Goal: Information Seeking & Learning: Learn about a topic

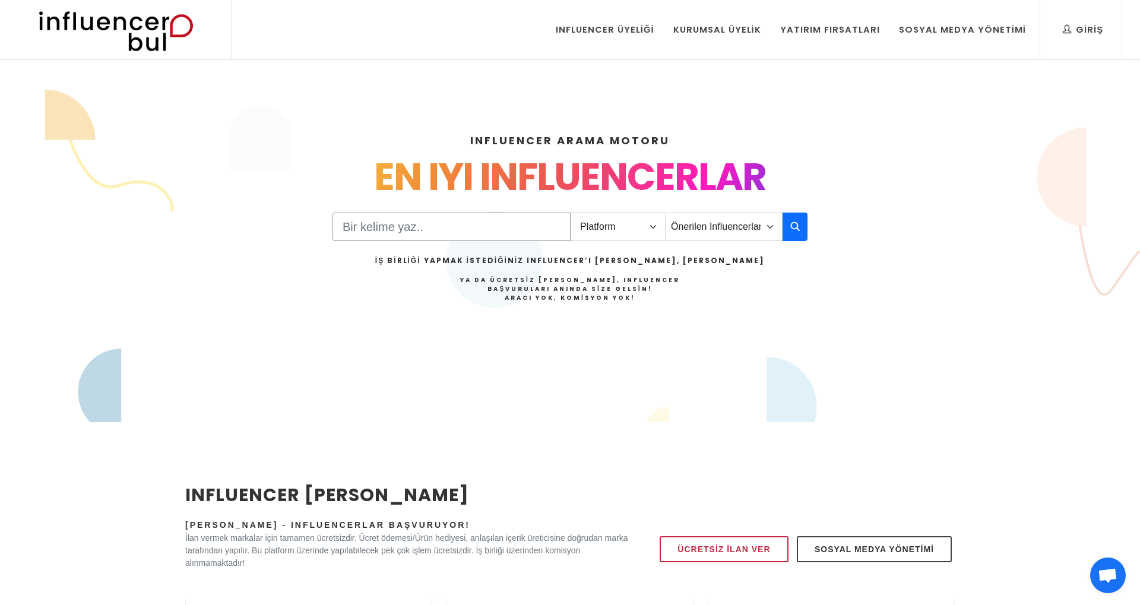
click at [408, 223] on input "Search" at bounding box center [451, 227] width 238 height 28
click at [638, 217] on select "Platform Instagram Facebook Youtube Tiktok Twitter Twitch" at bounding box center [618, 227] width 96 height 28
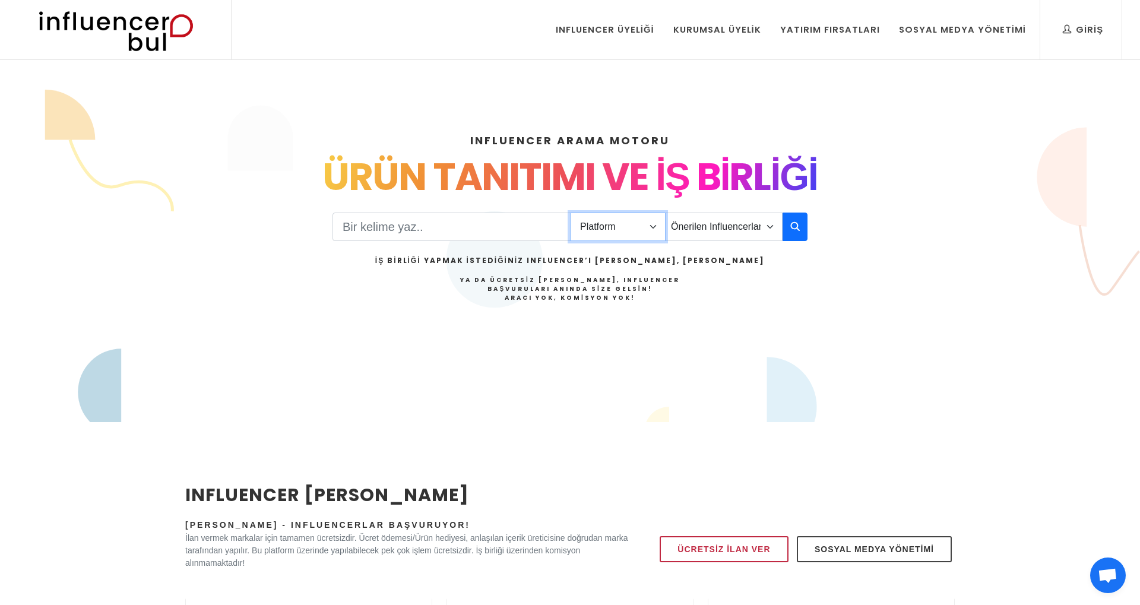
select select "1"
click at [570, 213] on select "Platform Instagram Facebook Youtube Tiktok Twitter Twitch" at bounding box center [618, 227] width 96 height 28
click at [722, 230] on select "Önerilen Influencerlar Aile & [PERSON_NAME] & [PERSON_NAME] [PERSON_NAME] & Giy…" at bounding box center [724, 227] width 118 height 28
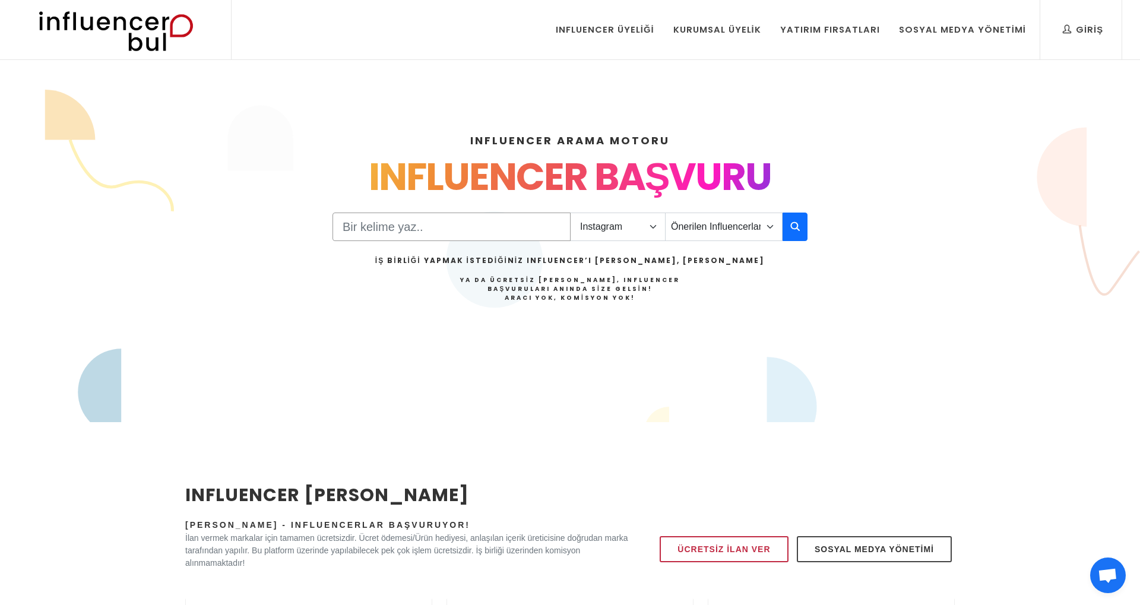
click at [419, 227] on input "Search" at bounding box center [451, 227] width 238 height 28
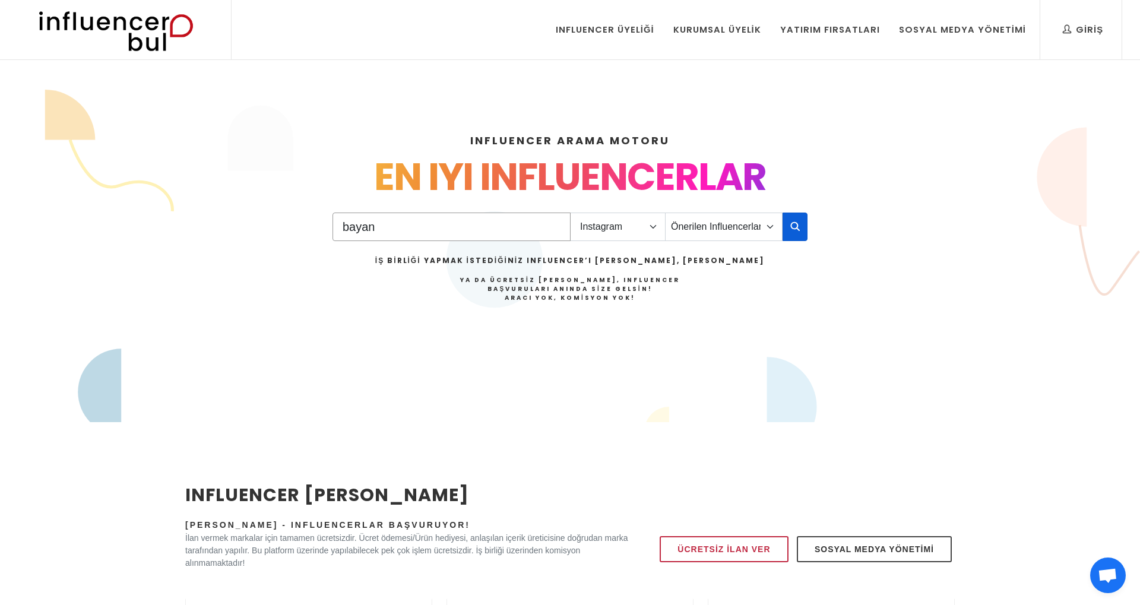
type input "bayan"
click at [794, 227] on icon "button" at bounding box center [794, 226] width 9 height 14
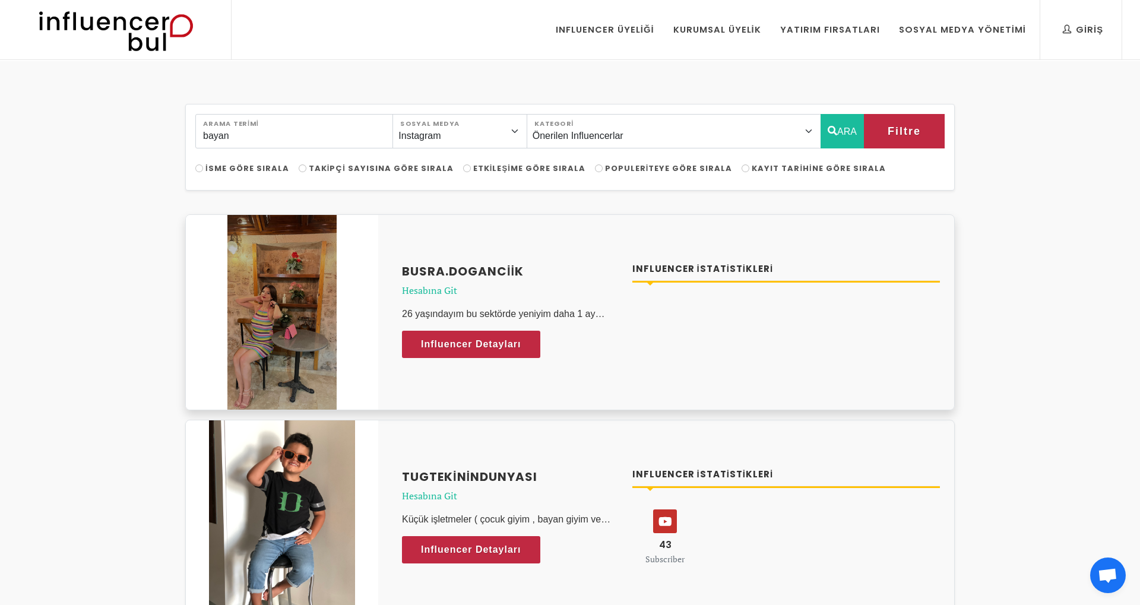
click at [303, 335] on img at bounding box center [282, 312] width 110 height 195
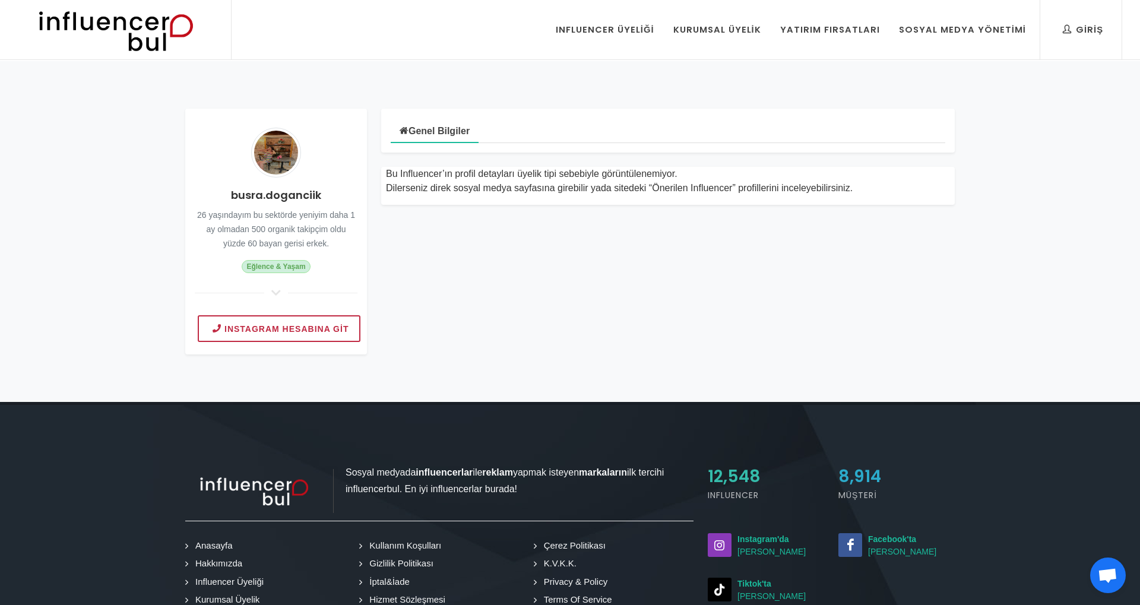
click at [269, 233] on small "26 yaşındayım bu sektörde yeniyim daha 1 ay olmadan 500 organik takipçim oldu y…" at bounding box center [276, 229] width 158 height 38
type textarea "organik"
click at [269, 233] on small "26 yaşındayım bu sektörde yeniyim daha 1 ay olmadan 500 organik takipçim oldu y…" at bounding box center [276, 229] width 158 height 38
